Goal: Find contact information: Find contact information

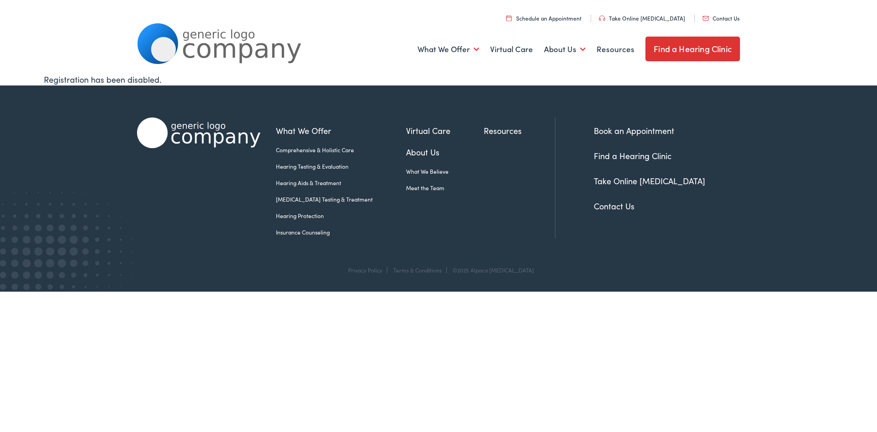
click at [608, 207] on link "Contact Us" at bounding box center [614, 205] width 41 height 11
